Goal: Transaction & Acquisition: Purchase product/service

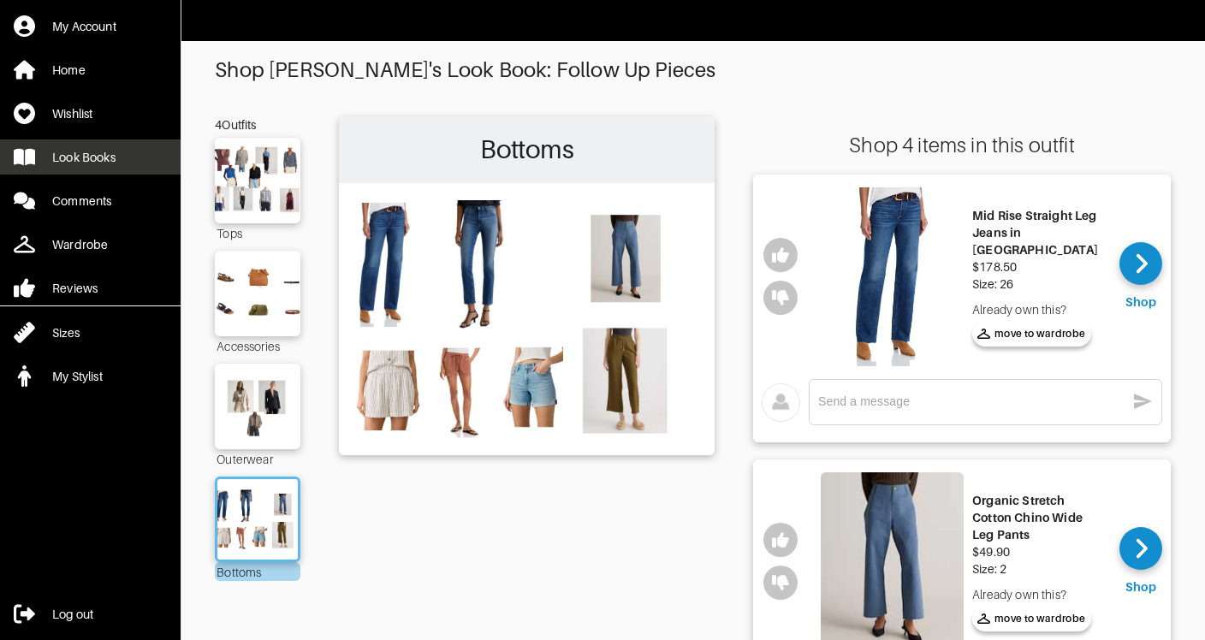
scroll to position [792, 0]
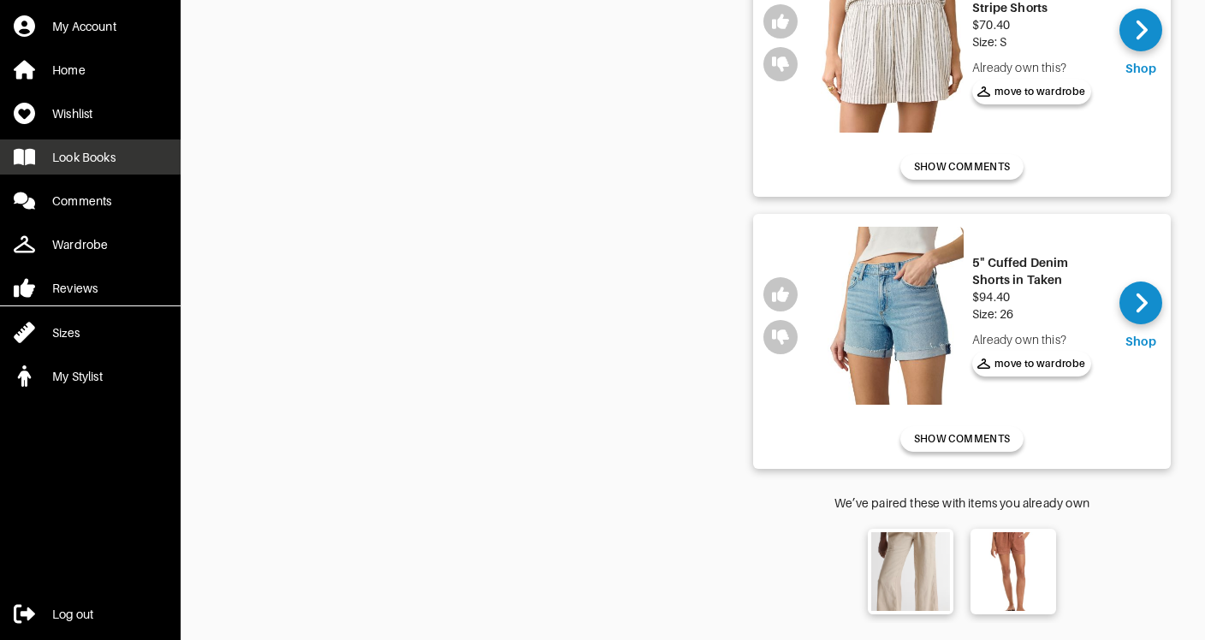
click at [99, 158] on div "Look Books" at bounding box center [83, 157] width 63 height 17
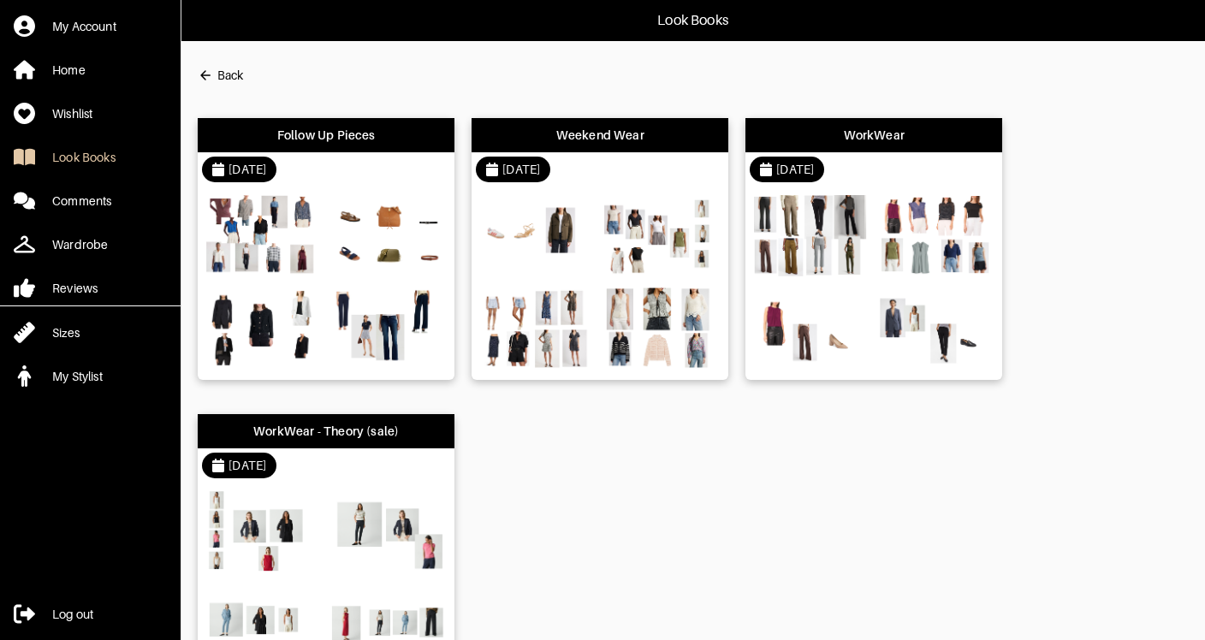
click at [675, 522] on div "Follow Up Pieces [DATE] Weekend Wear [DATE] WorkWear [DATE] WorkWear - Theory (…" at bounding box center [693, 397] width 990 height 592
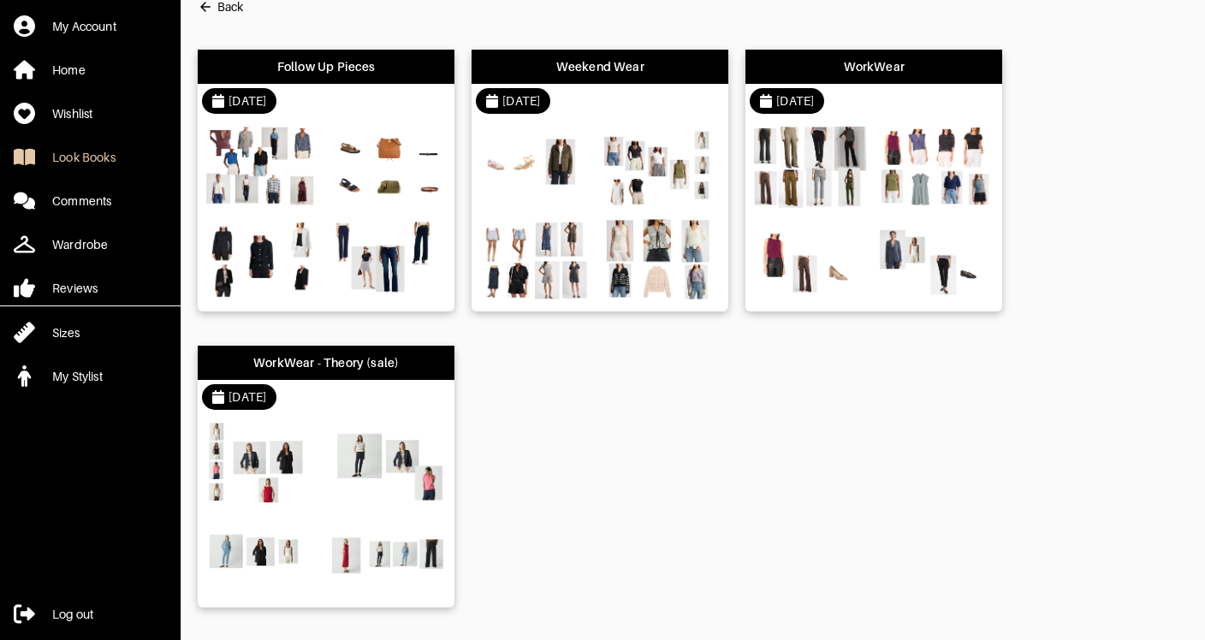
scroll to position [34, 0]
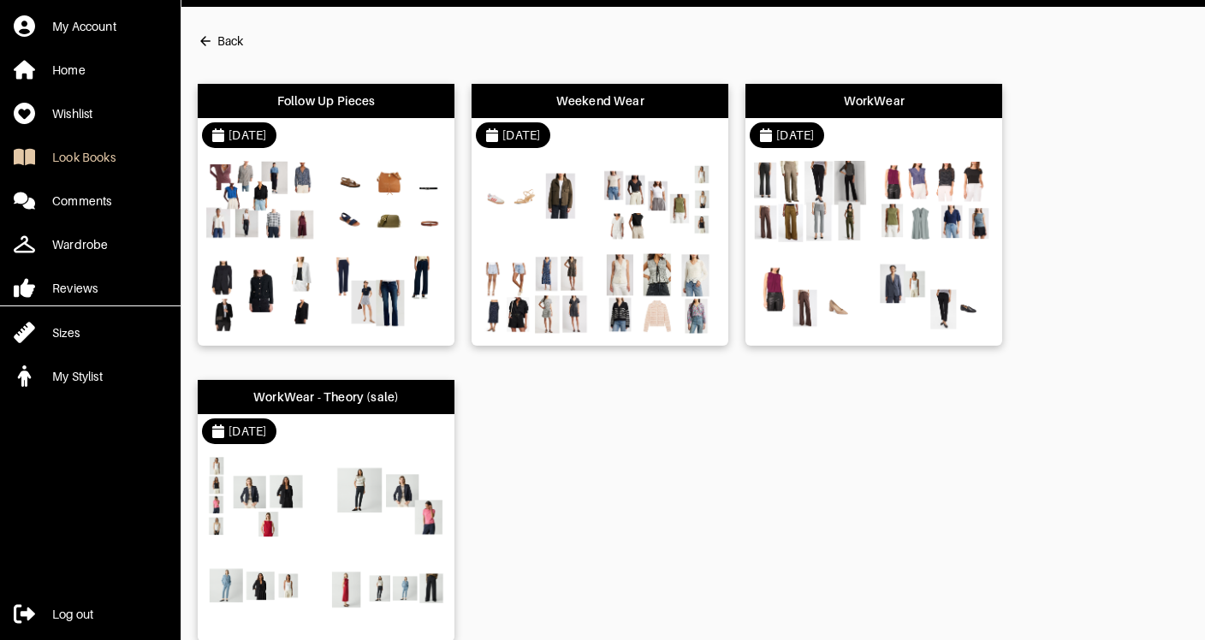
click at [329, 111] on div "Follow Up Pieces" at bounding box center [326, 101] width 257 height 34
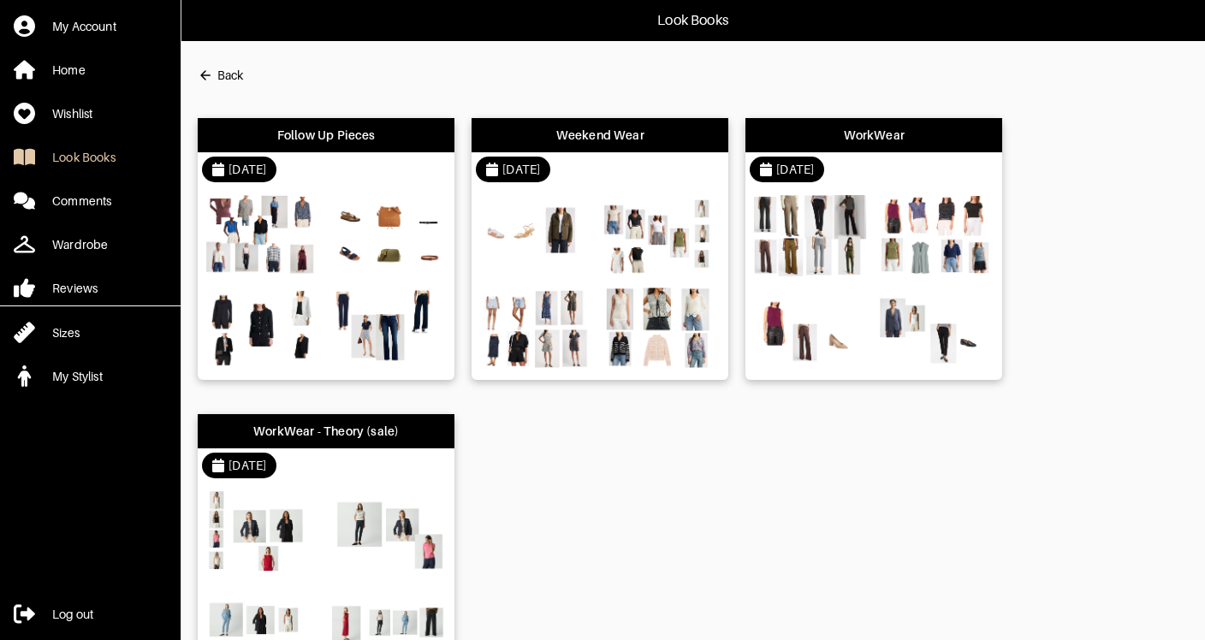
click at [329, 111] on html "Look Books My Account Home Wishlist Look Books Comments Wardrobe Reviews Sizes …" at bounding box center [602, 355] width 1205 height 710
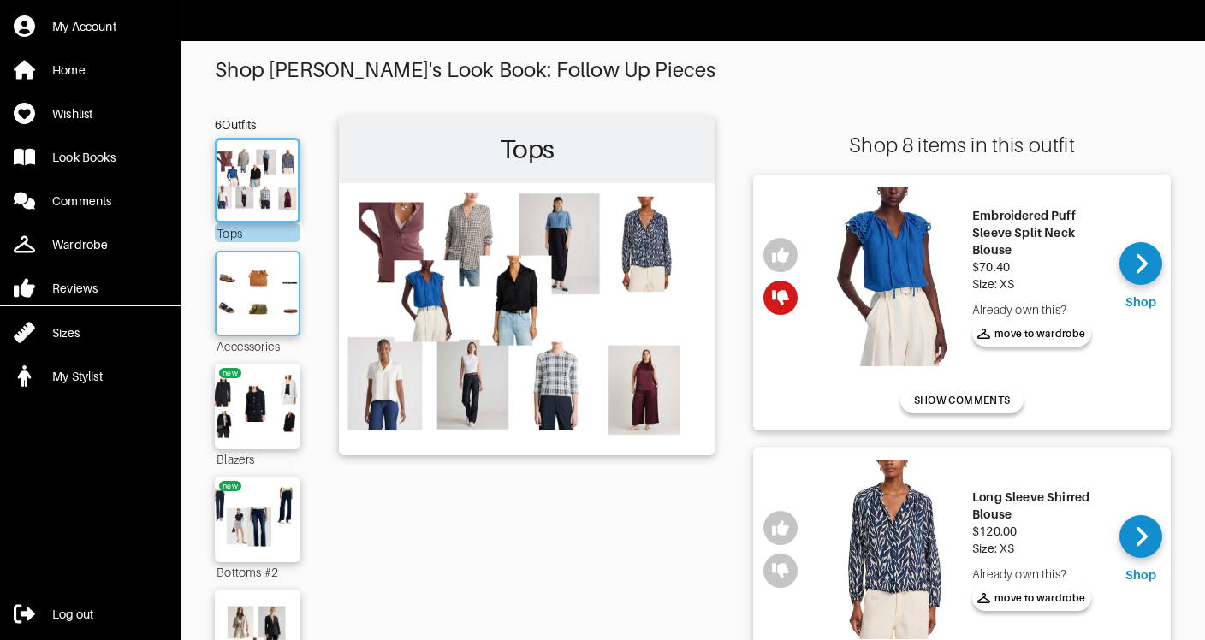
click at [274, 303] on img at bounding box center [257, 293] width 92 height 65
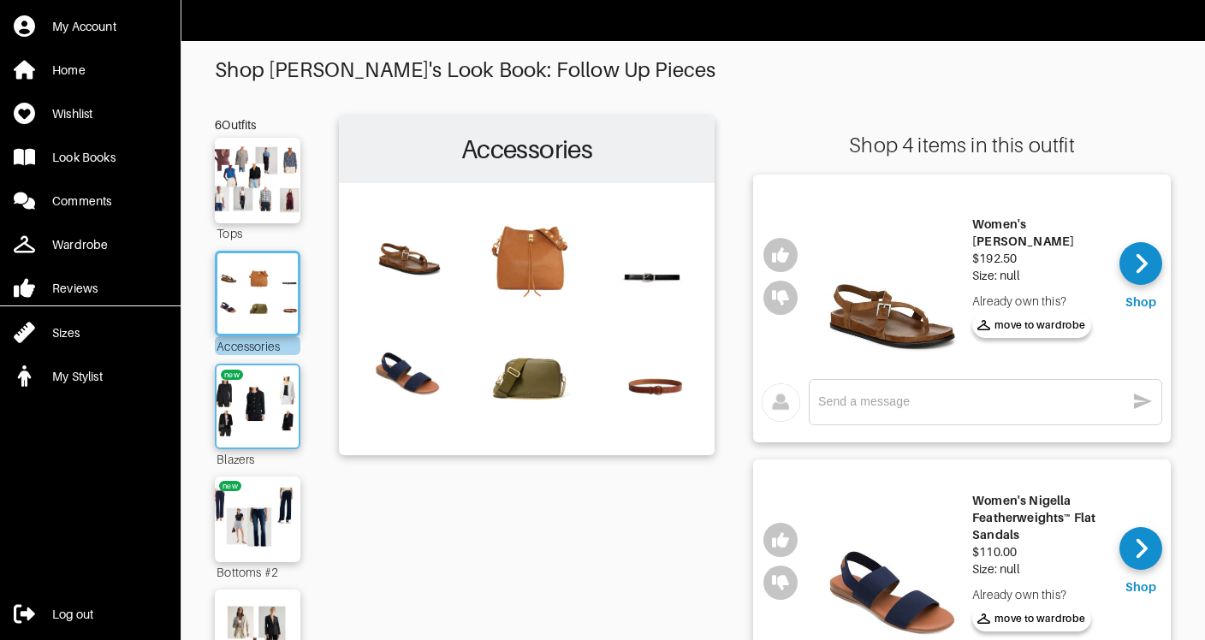
click at [281, 417] on img at bounding box center [257, 406] width 92 height 65
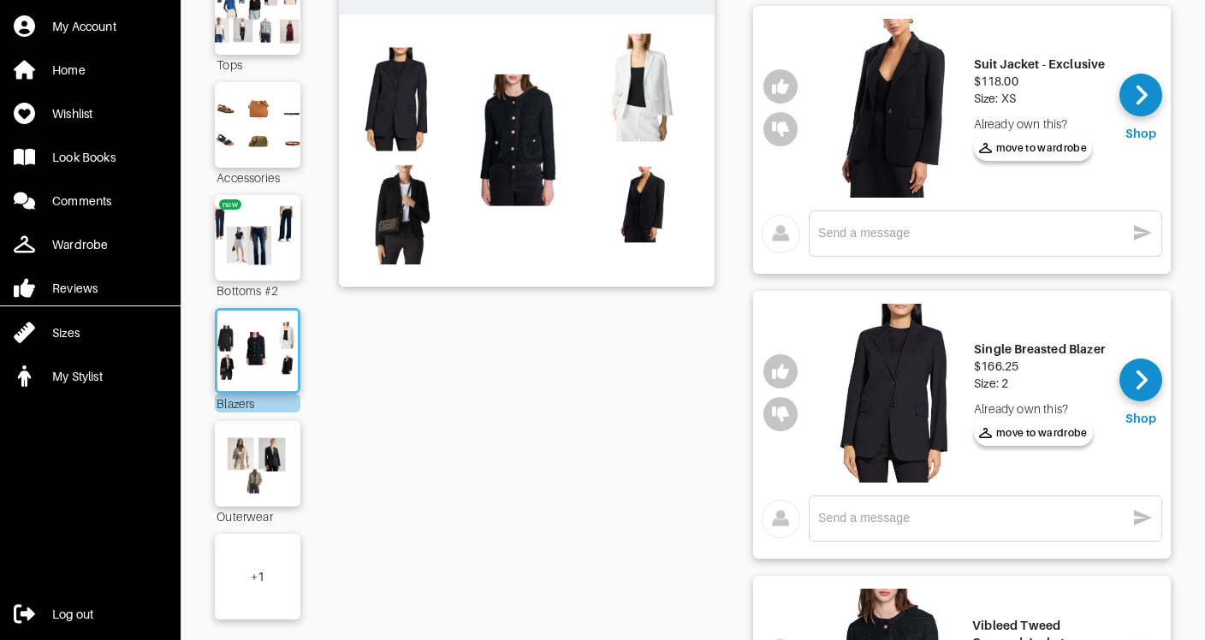
scroll to position [171, 0]
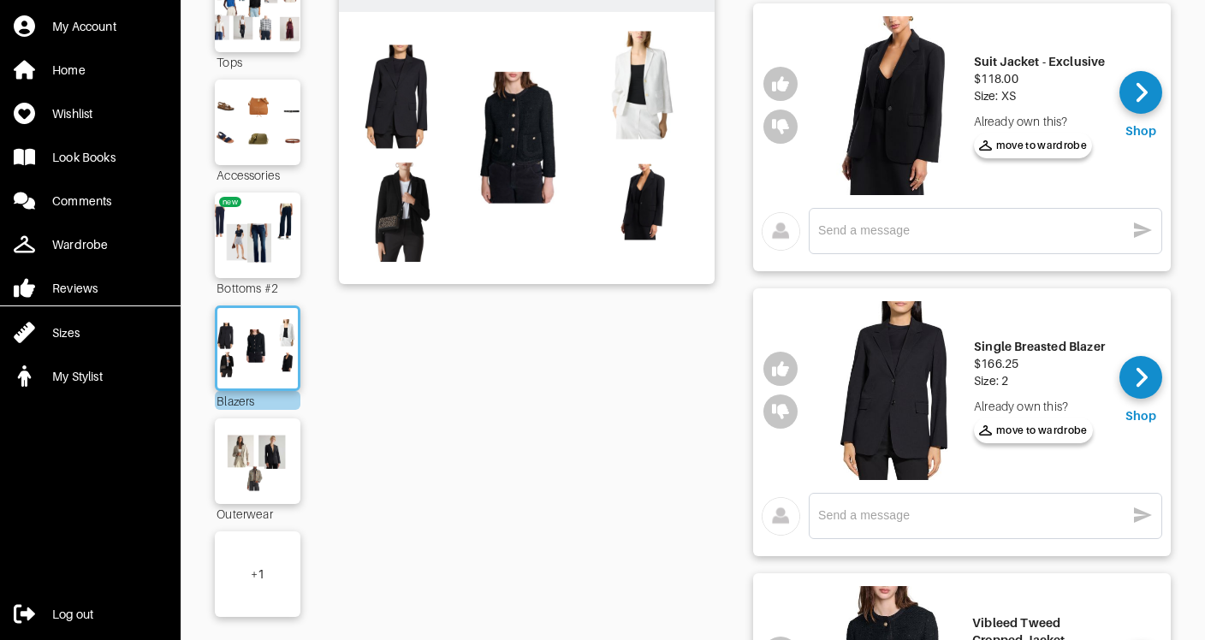
click at [1191, 245] on div "My Account Home Wishlist Look Books Comments Wardrobe Reviews Sizes My Stylist …" at bounding box center [602, 632] width 1205 height 1607
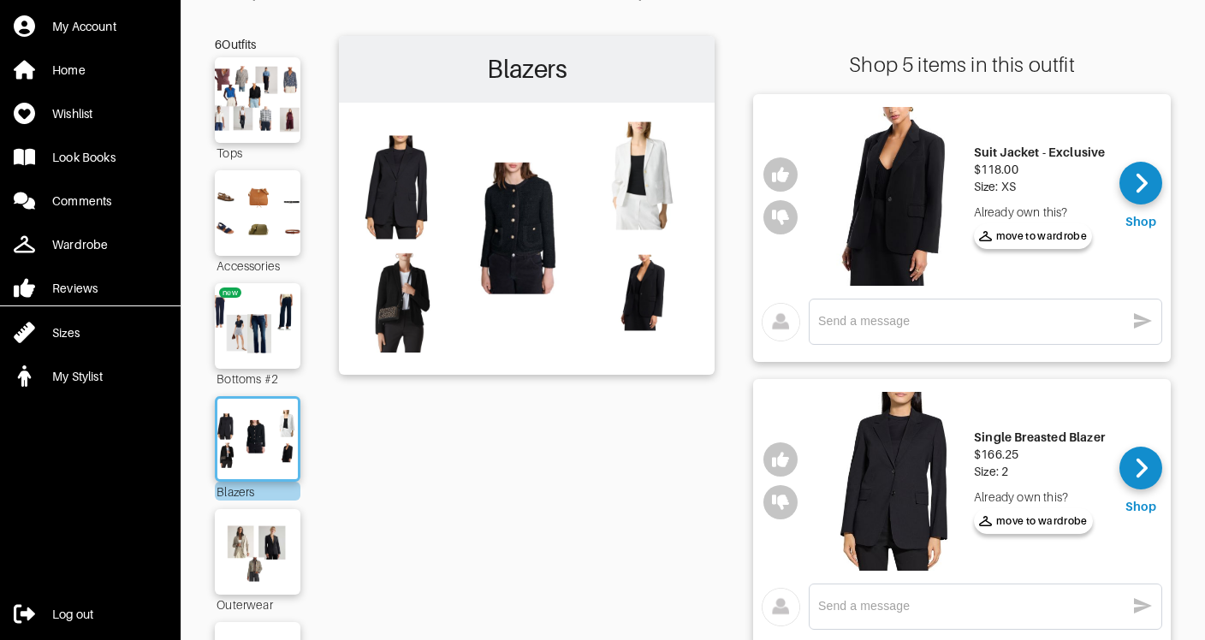
scroll to position [111, 0]
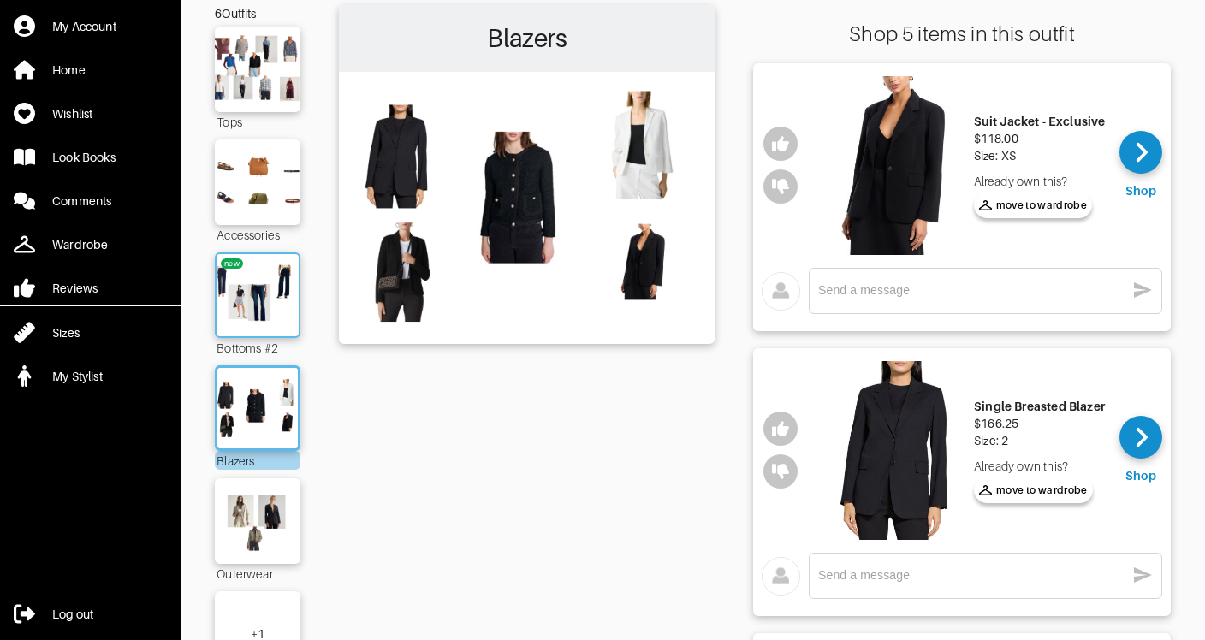
click at [272, 312] on img at bounding box center [257, 295] width 92 height 65
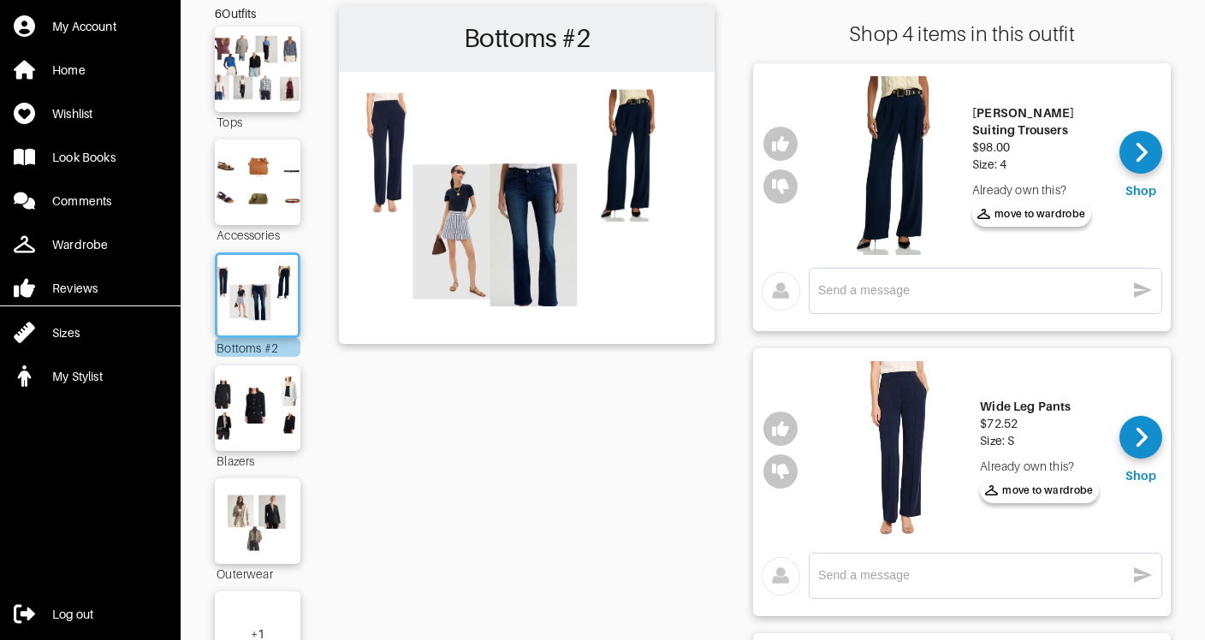
click at [1193, 230] on div "My Account Home Wishlist Look Books Comments Wardrobe Reviews Sizes My Stylist …" at bounding box center [602, 596] width 1205 height 1414
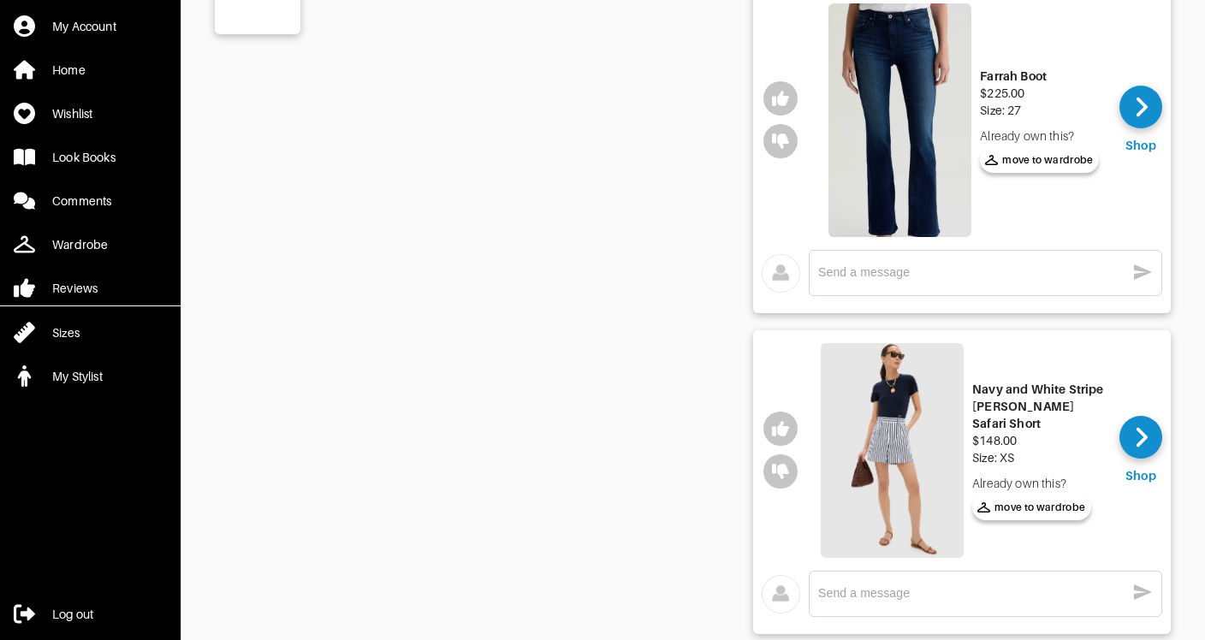
scroll to position [790, 0]
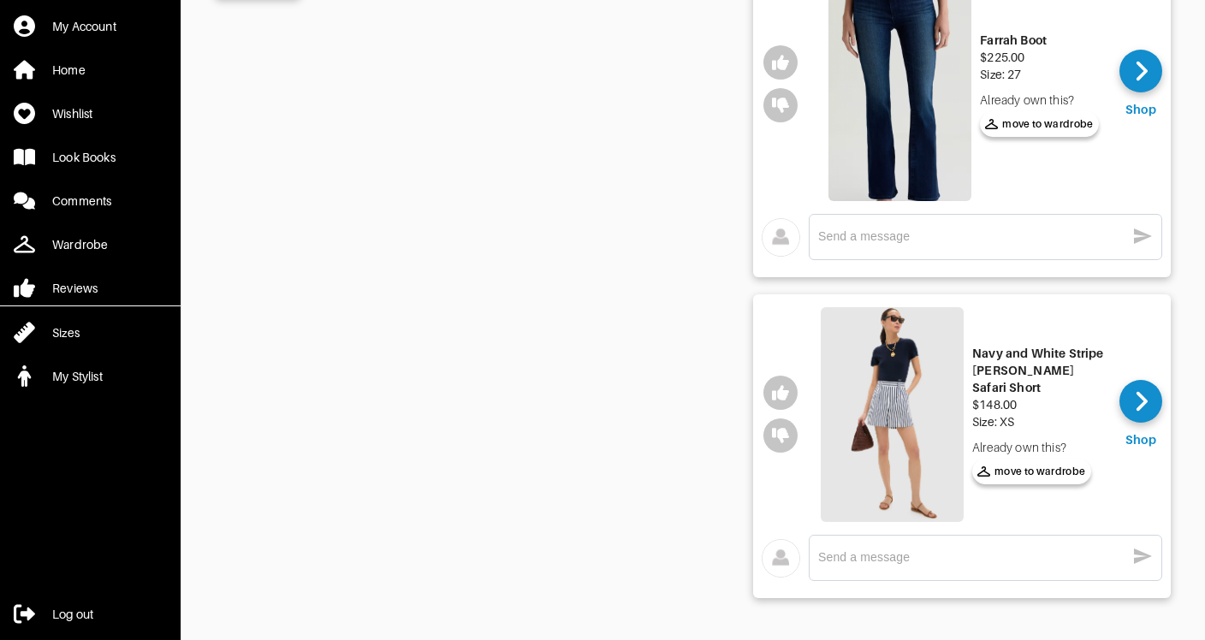
click at [877, 427] on img at bounding box center [892, 414] width 143 height 214
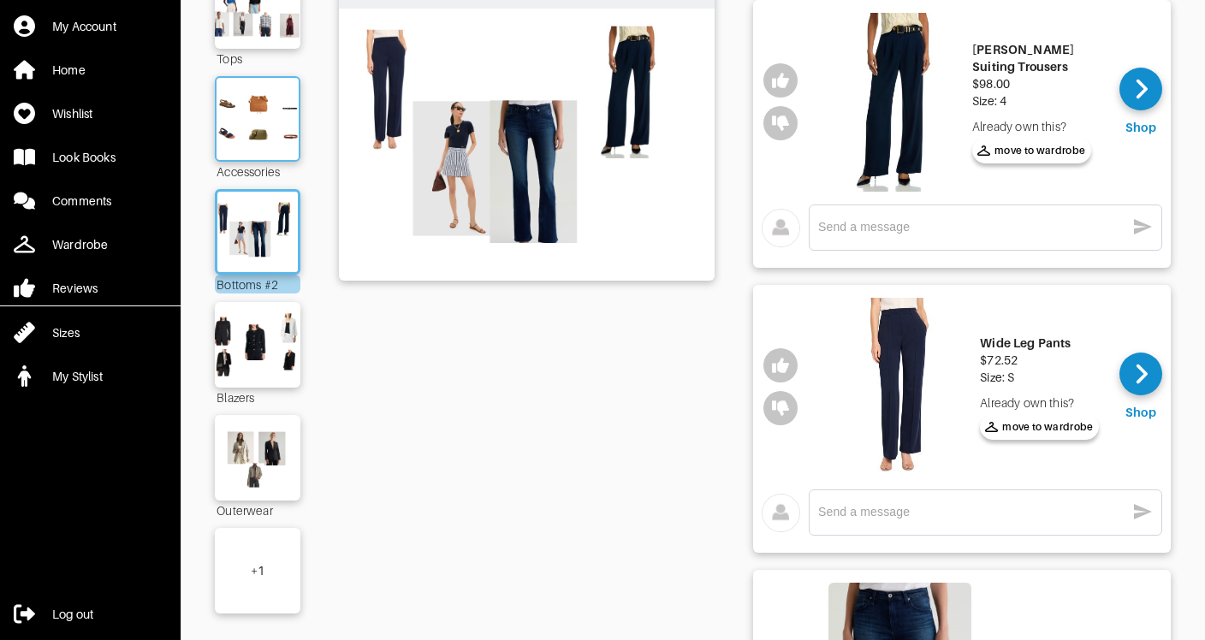
scroll to position [174, 0]
click at [686, 464] on div "Bottoms #2" at bounding box center [527, 591] width 376 height 1297
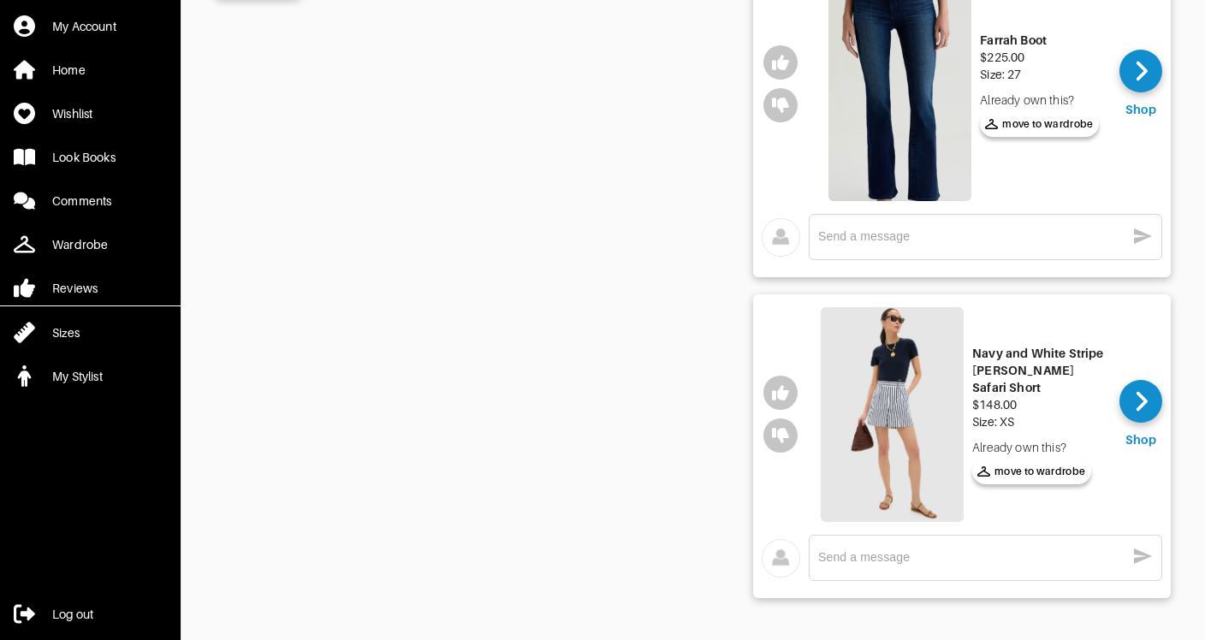
scroll to position [420, 0]
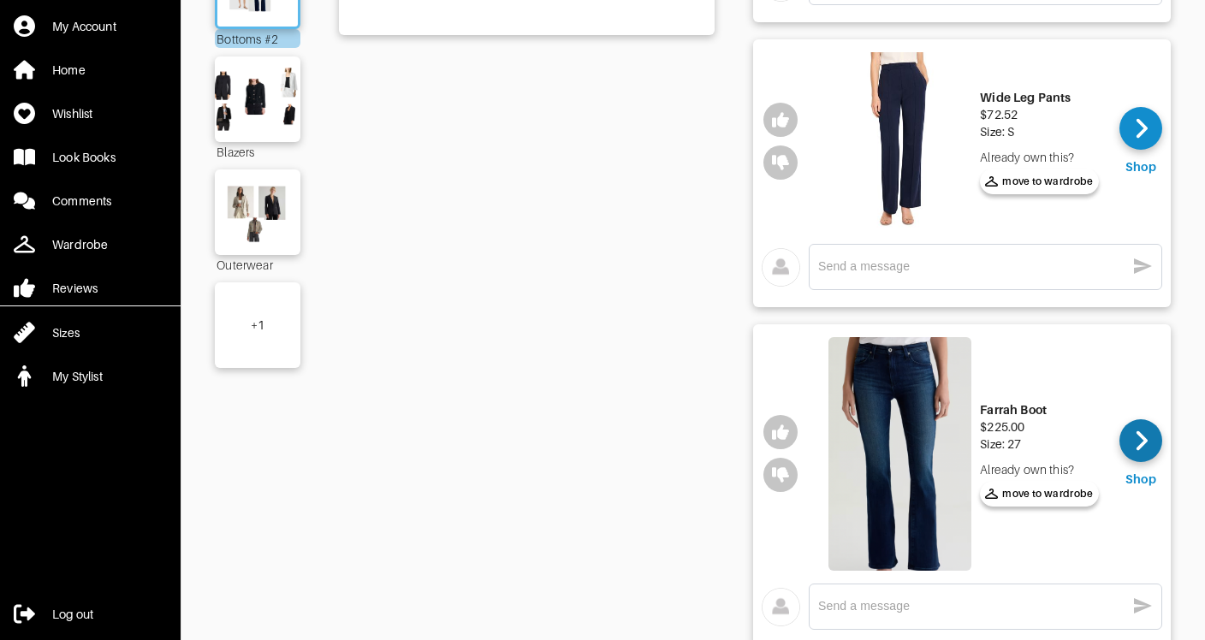
click at [1143, 446] on icon at bounding box center [1141, 441] width 13 height 26
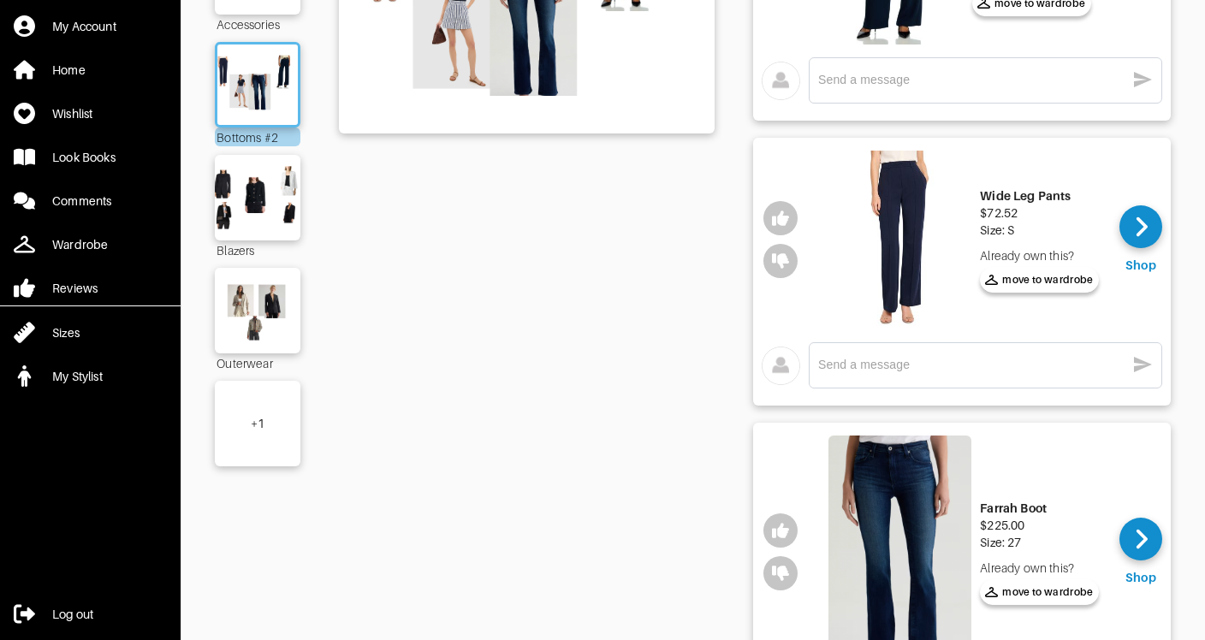
scroll to position [318, 0]
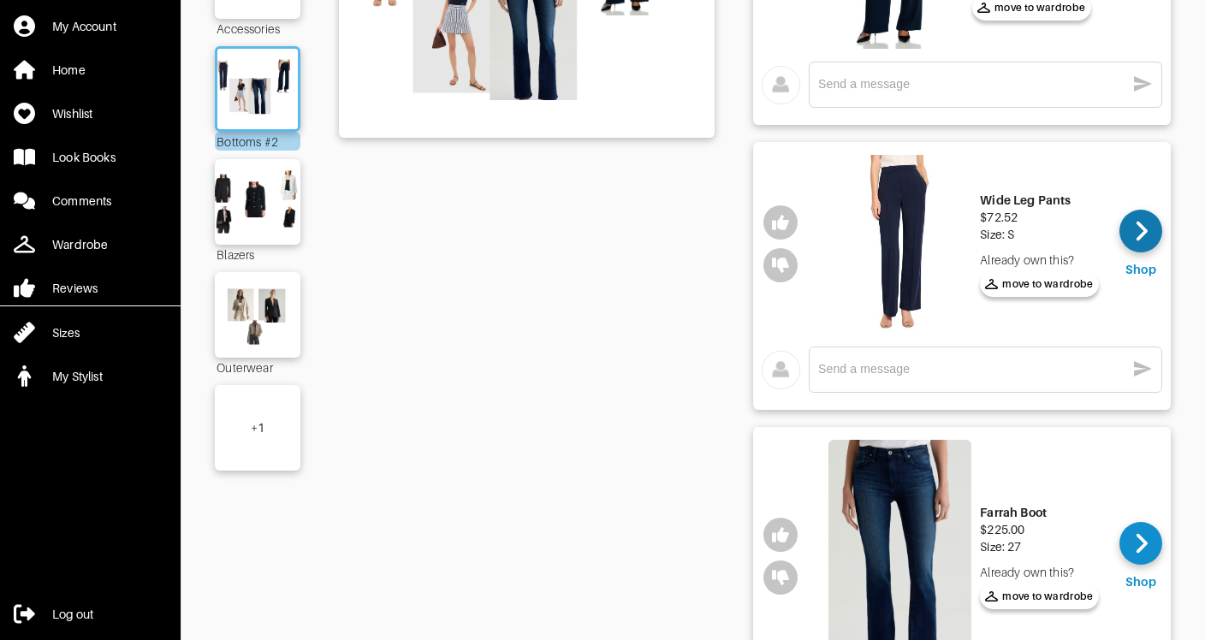
click at [1129, 239] on div at bounding box center [1140, 231] width 43 height 43
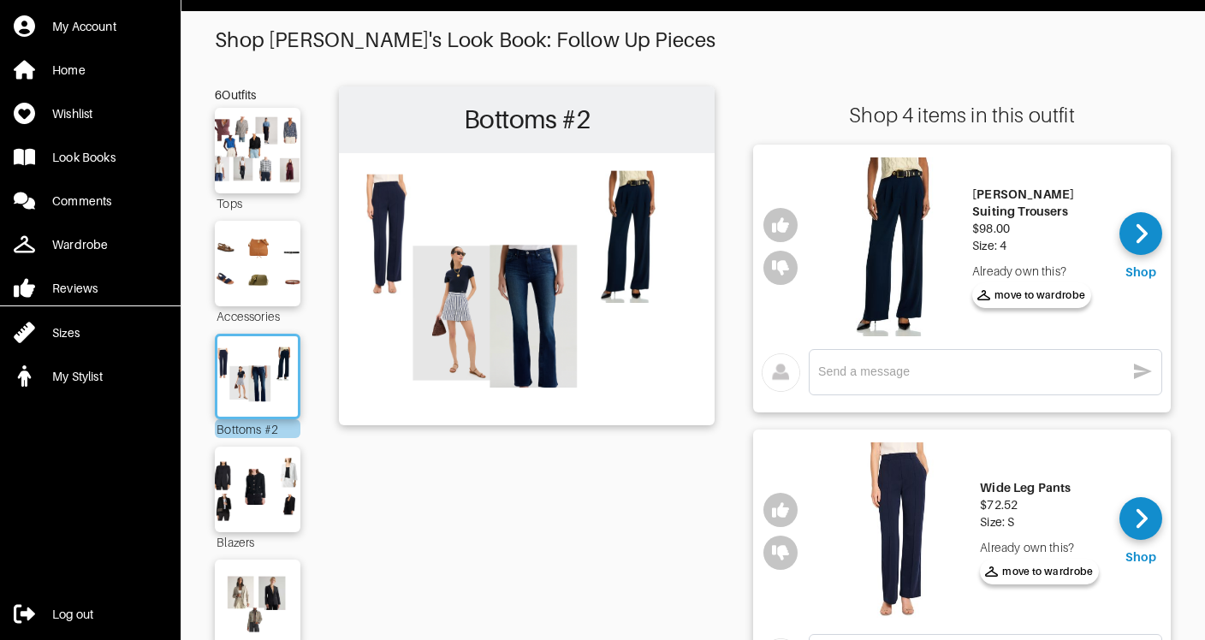
scroll to position [34, 0]
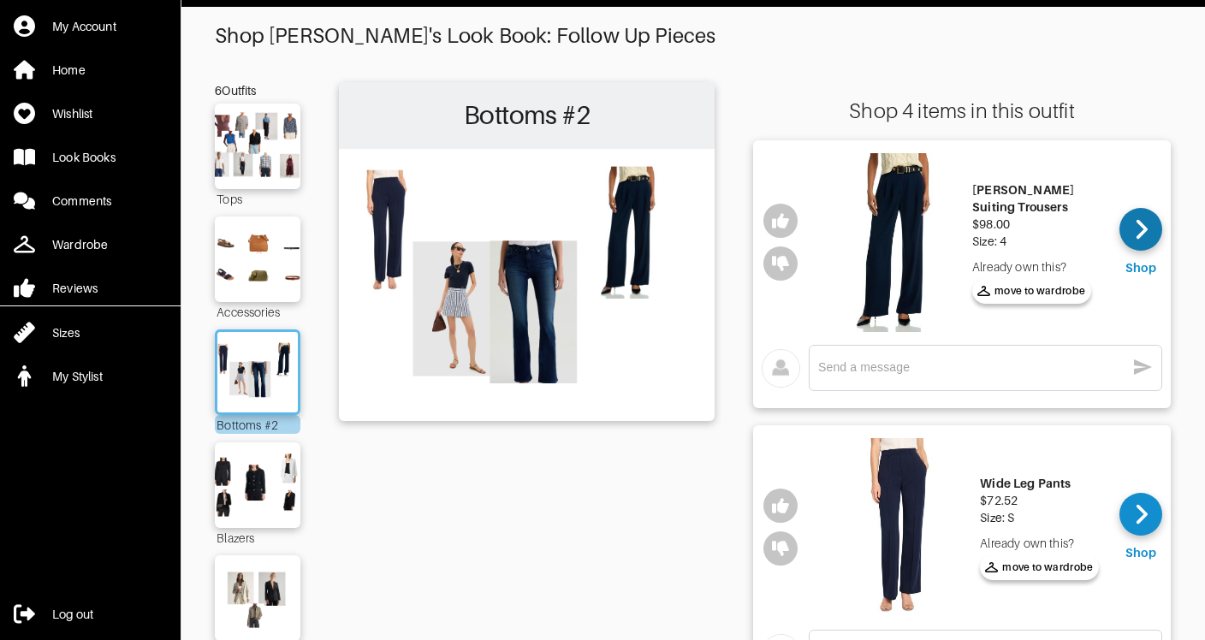
click at [1133, 226] on div at bounding box center [1140, 229] width 43 height 43
click at [271, 484] on img at bounding box center [257, 485] width 92 height 65
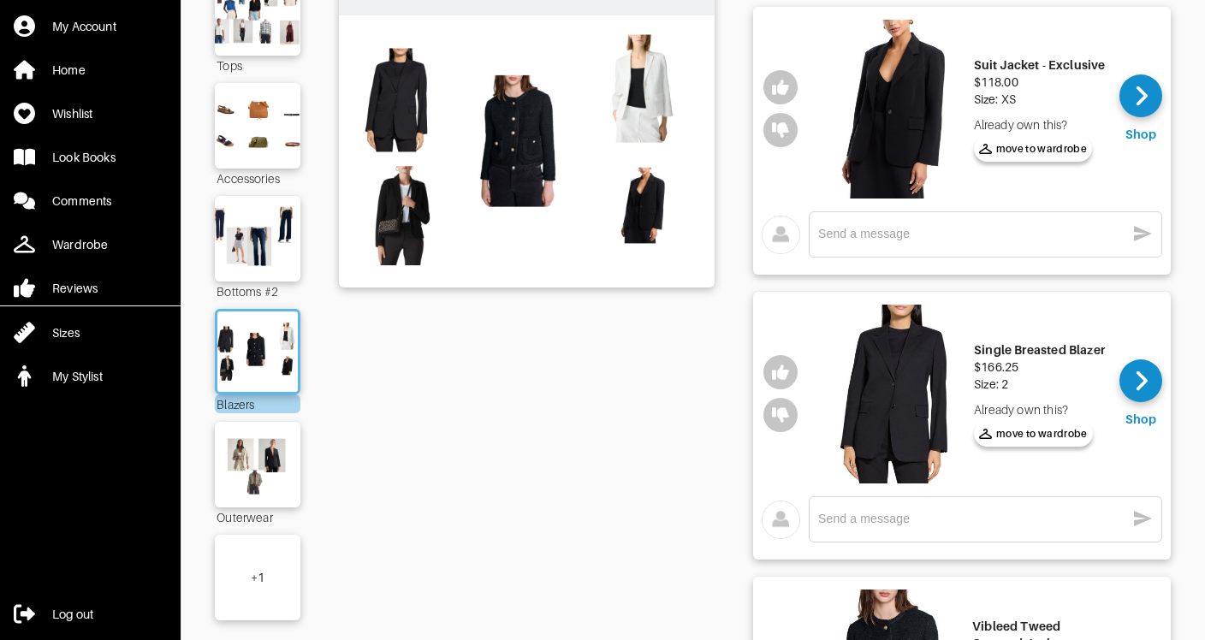
scroll to position [171, 0]
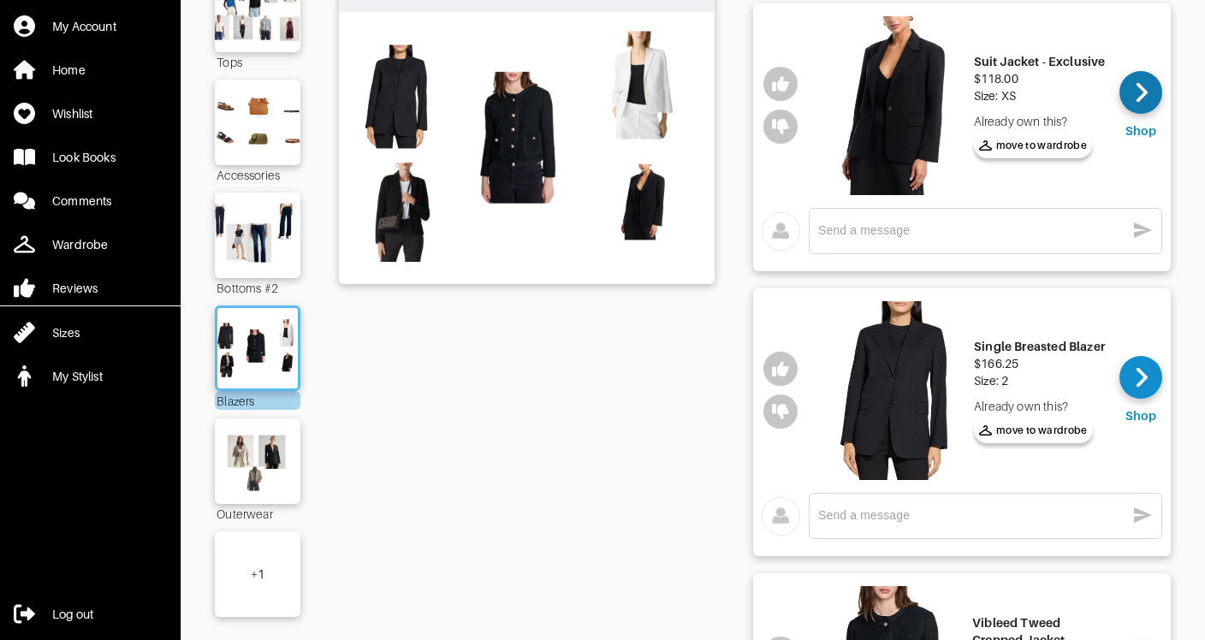
click at [1133, 98] on div at bounding box center [1140, 92] width 43 height 43
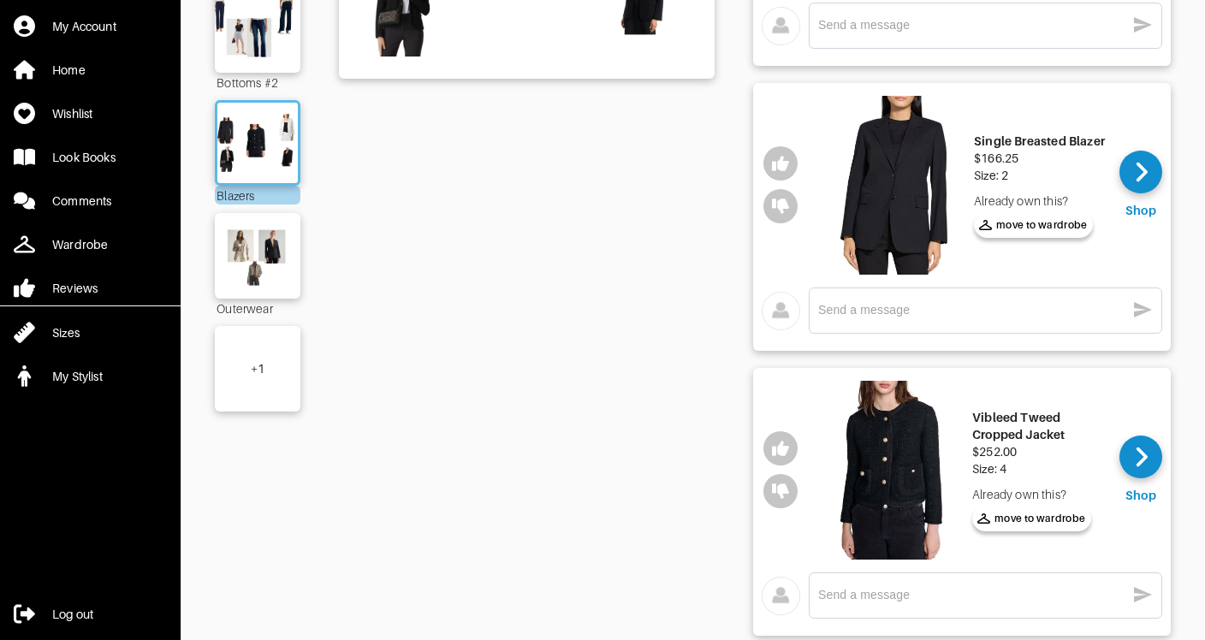
scroll to position [411, 0]
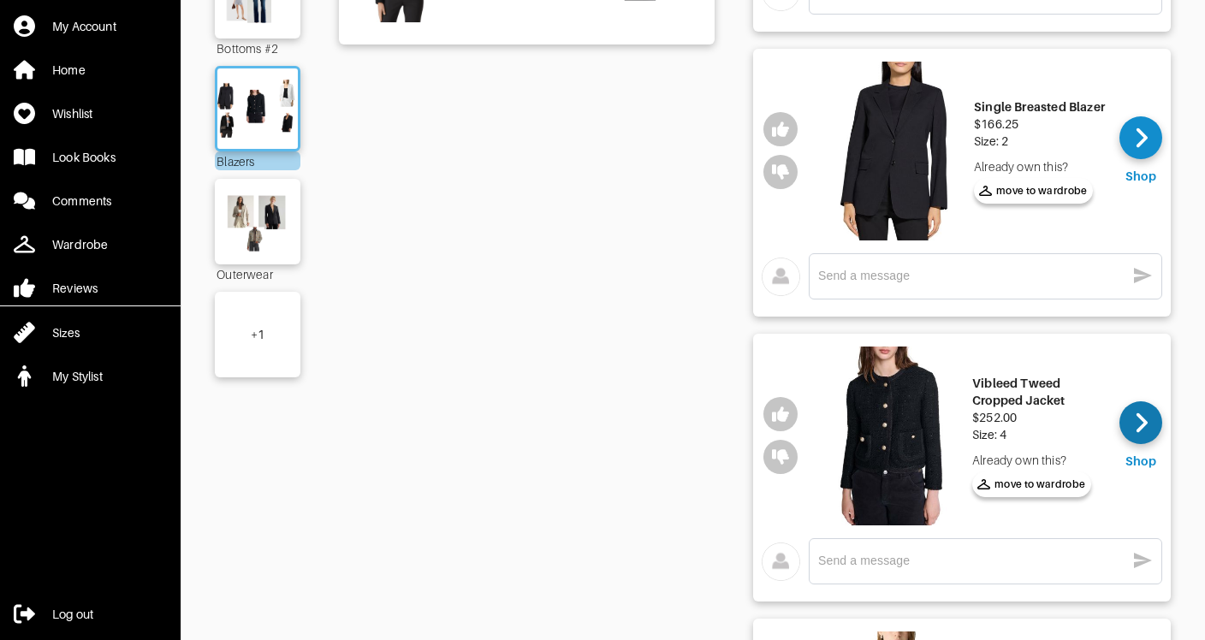
click at [1138, 420] on icon at bounding box center [1141, 423] width 13 height 26
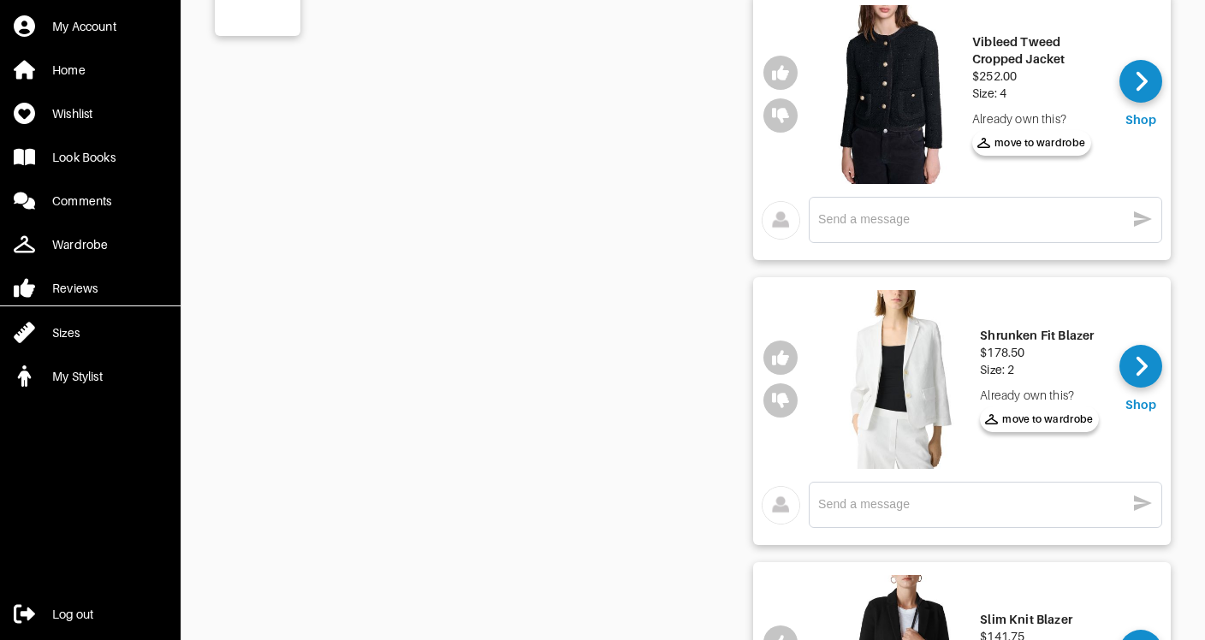
scroll to position [753, 0]
click at [1143, 364] on icon at bounding box center [1141, 366] width 11 height 20
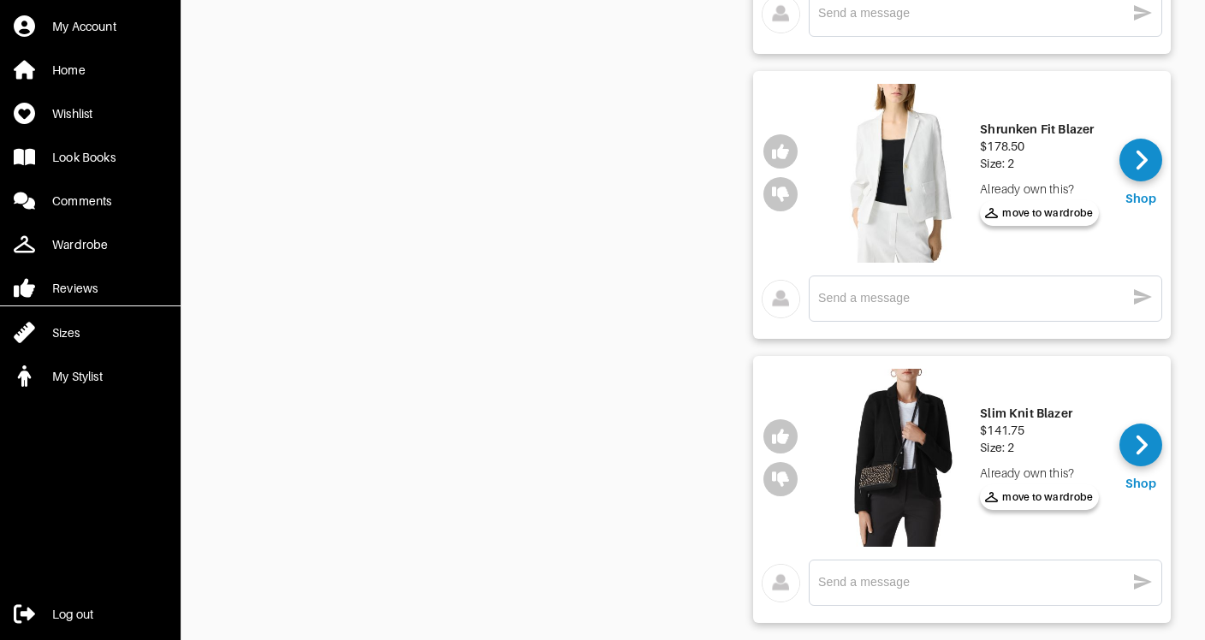
scroll to position [984, 0]
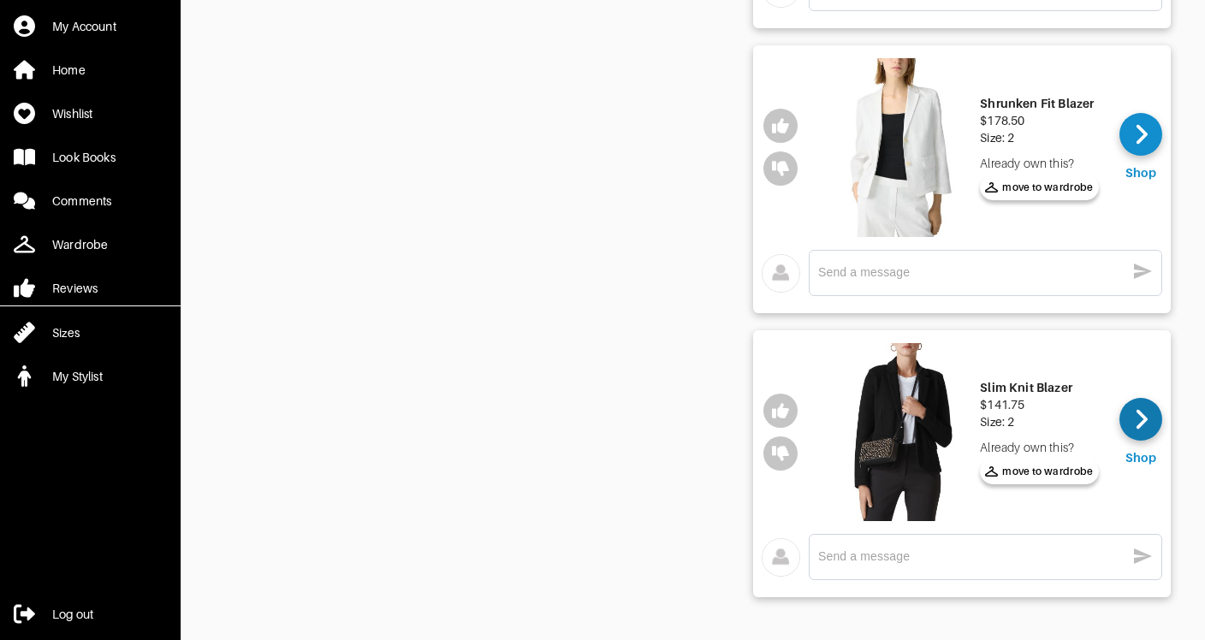
click at [1143, 417] on icon at bounding box center [1141, 420] width 11 height 20
click at [89, 195] on div "Comments" at bounding box center [81, 201] width 59 height 17
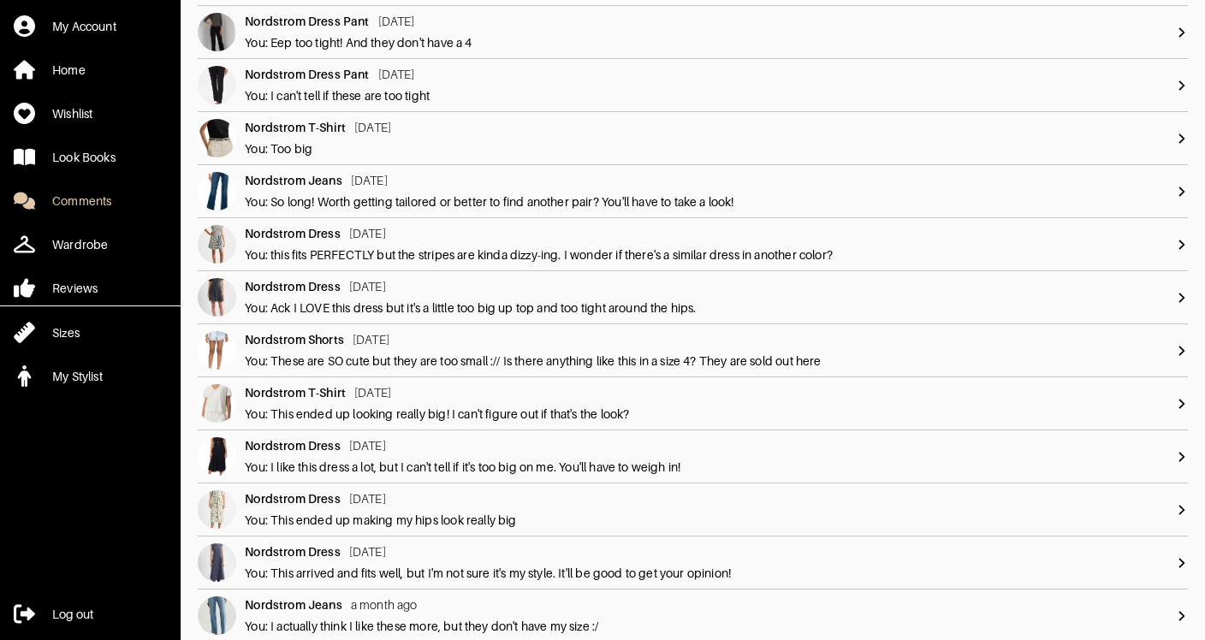
scroll to position [1404, 0]
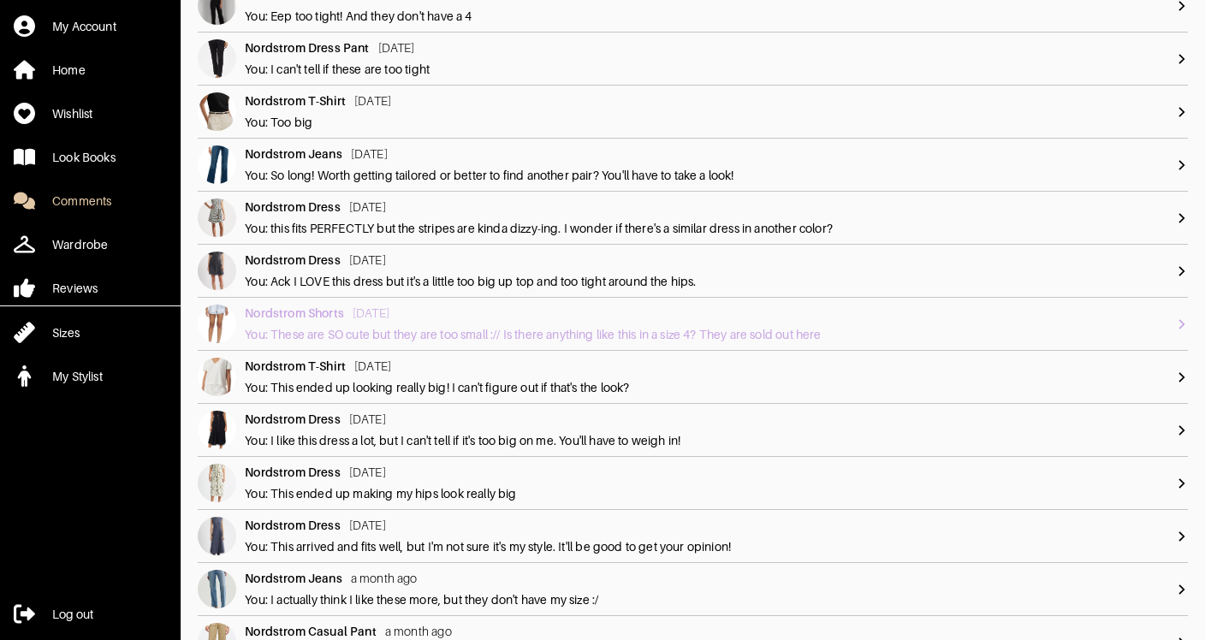
click at [225, 329] on img at bounding box center [217, 324] width 39 height 39
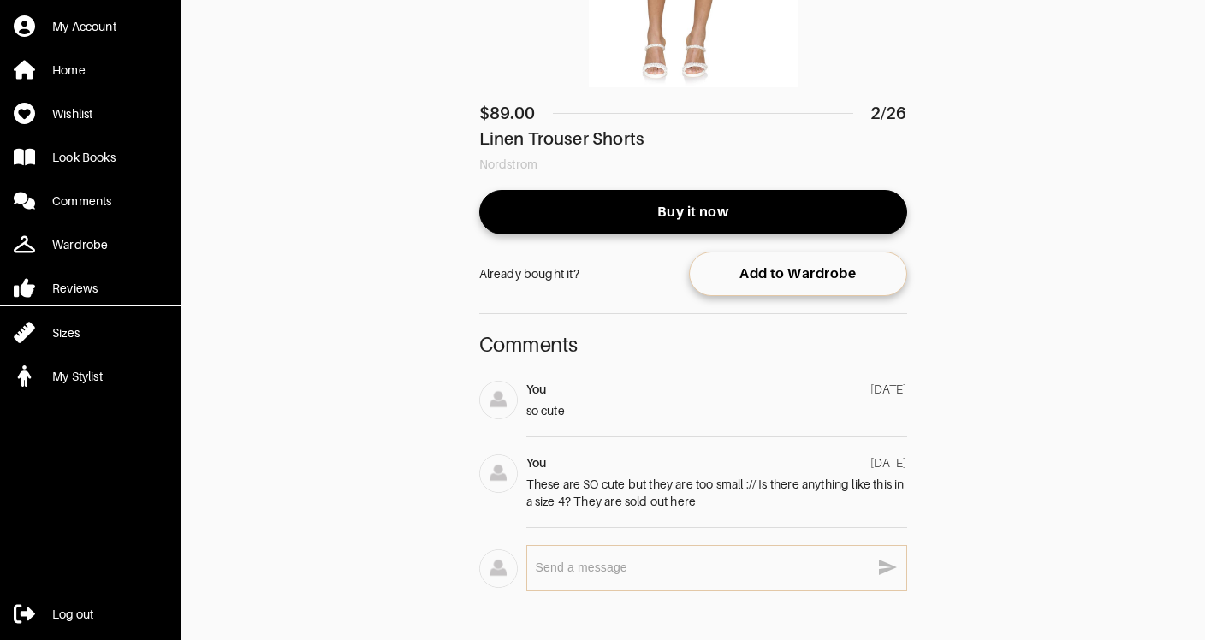
scroll to position [342, 0]
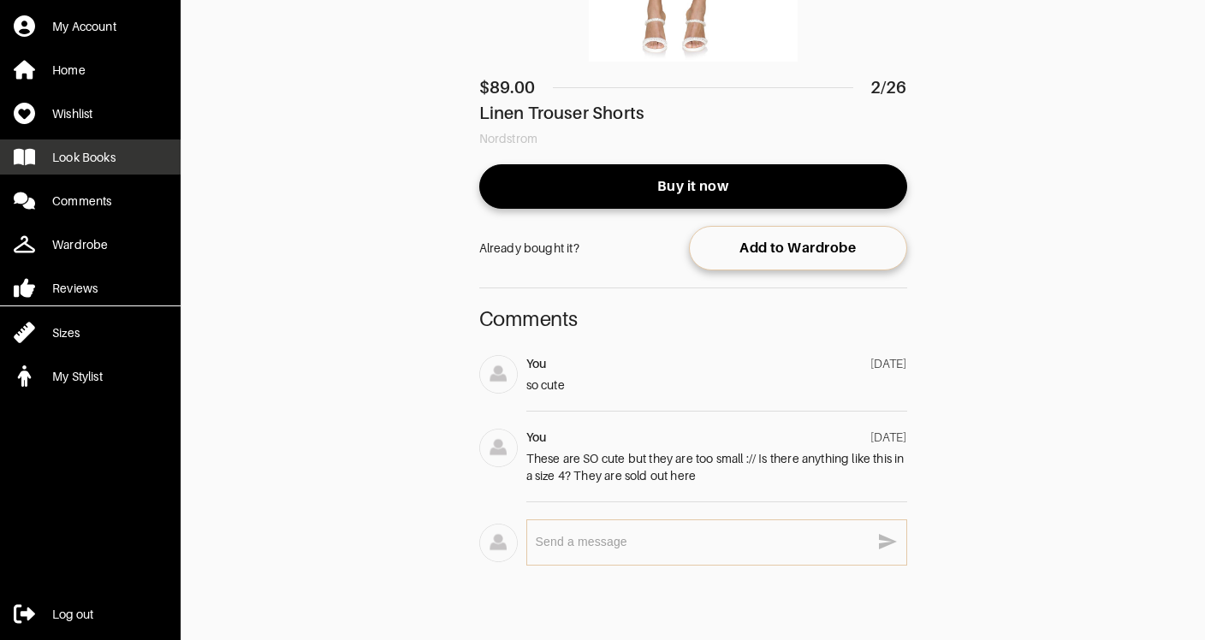
click at [89, 166] on link "Look Books" at bounding box center [90, 156] width 181 height 35
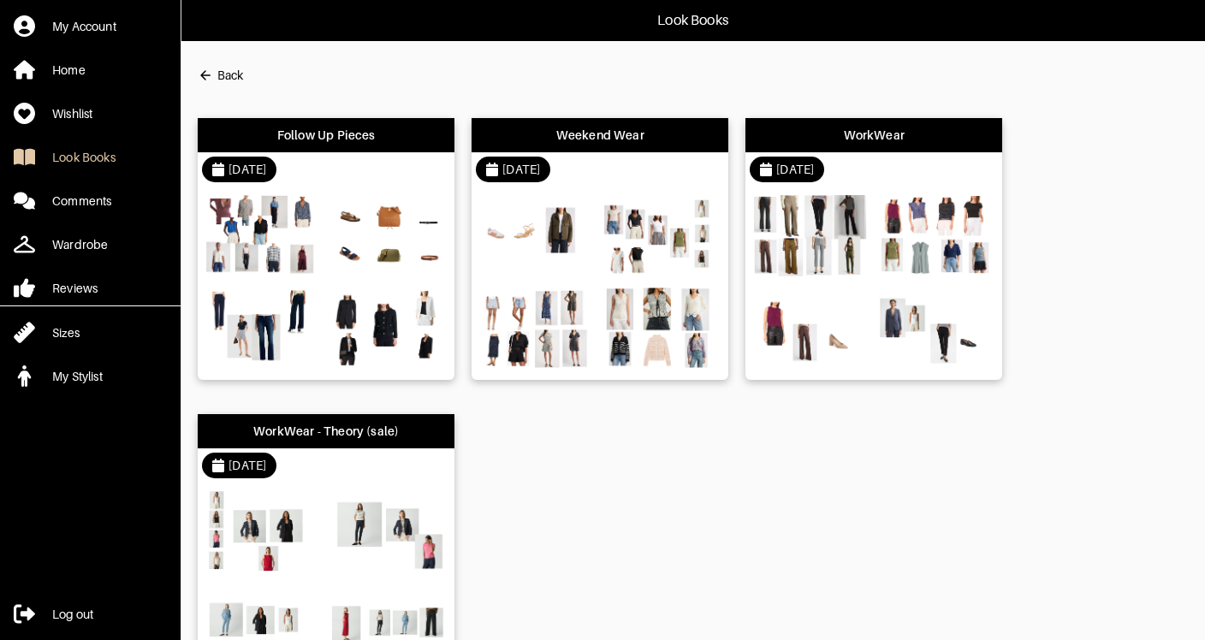
click at [416, 160] on div "[DATE]" at bounding box center [326, 169] width 257 height 34
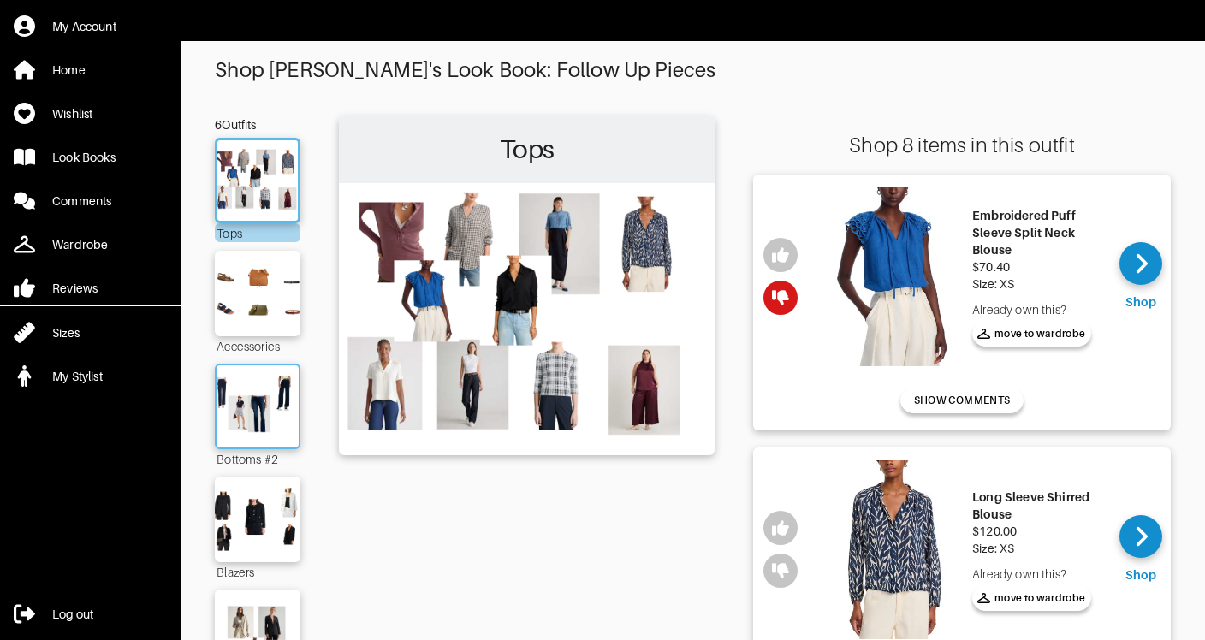
click at [253, 420] on img at bounding box center [257, 406] width 92 height 65
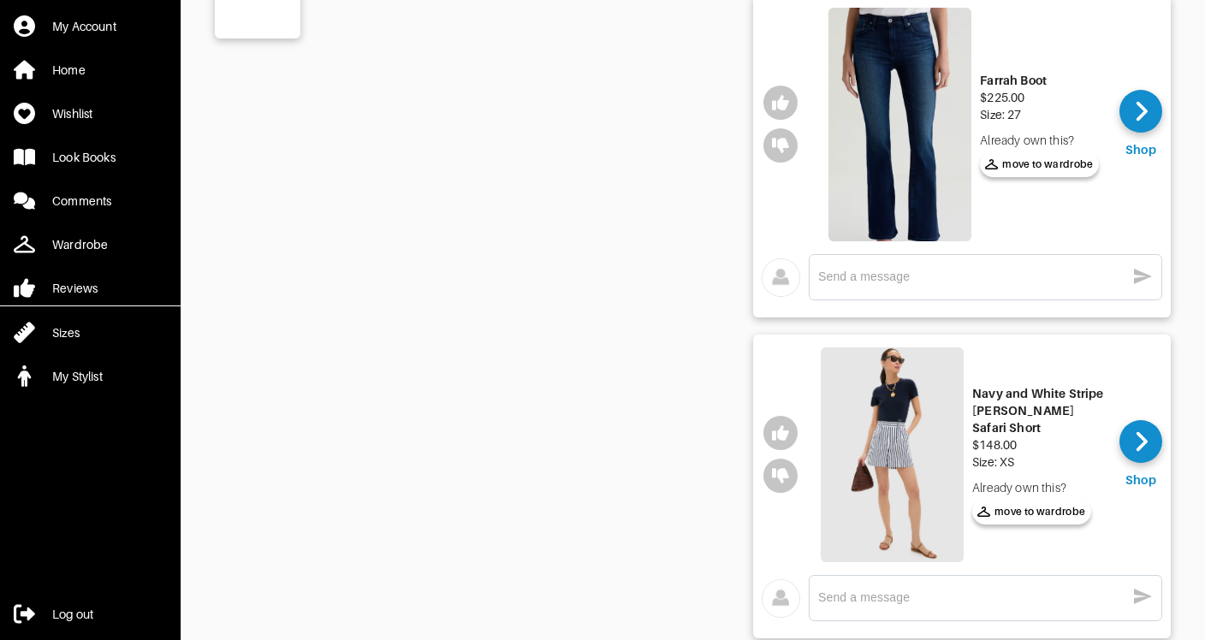
scroll to position [753, 0]
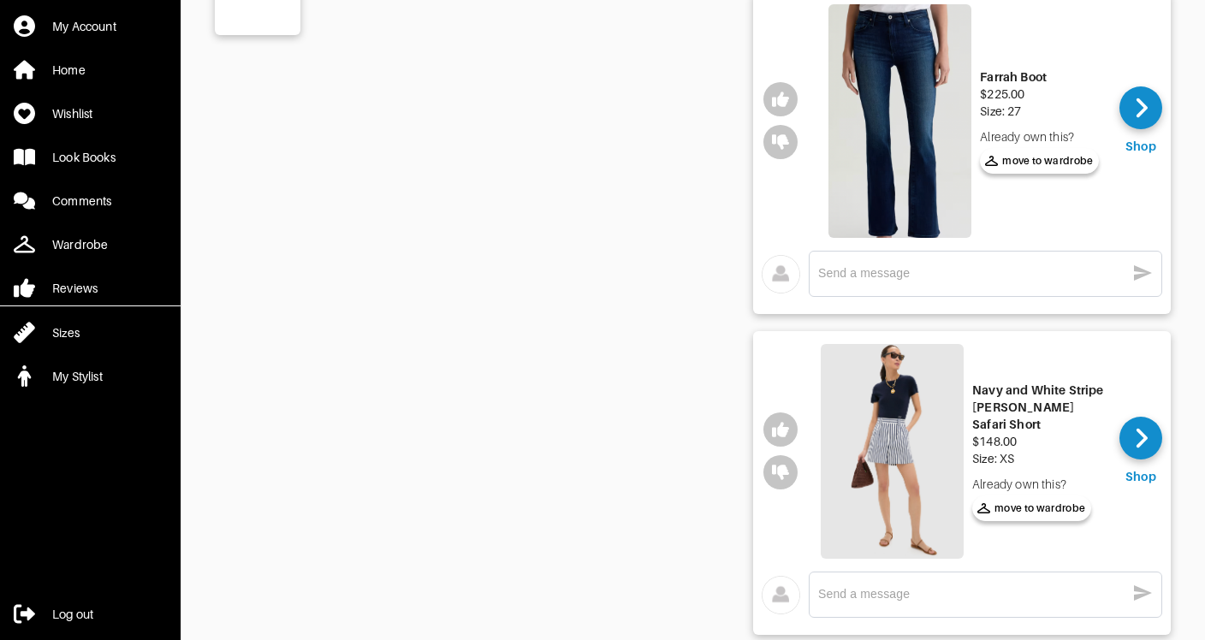
click at [1032, 374] on div "Navy and White Stripe [PERSON_NAME] Safari Short $148.00 Size: XS Already own t…" at bounding box center [963, 451] width 294 height 223
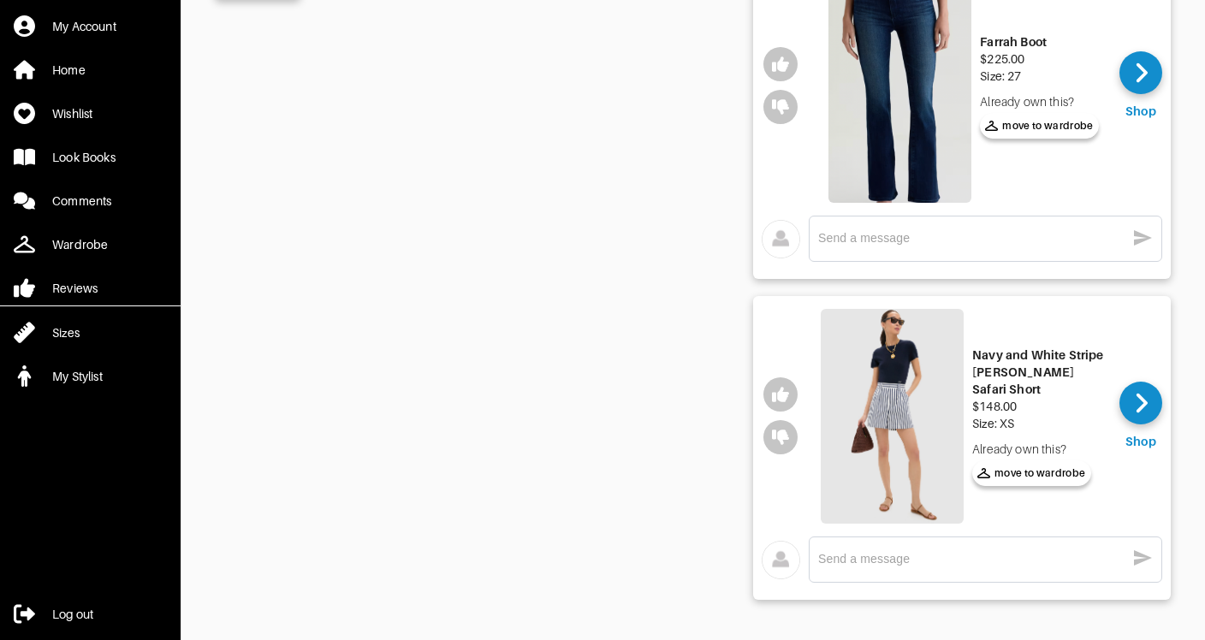
scroll to position [790, 0]
click at [1138, 404] on icon at bounding box center [1141, 402] width 13 height 26
